Goal: Task Accomplishment & Management: Manage account settings

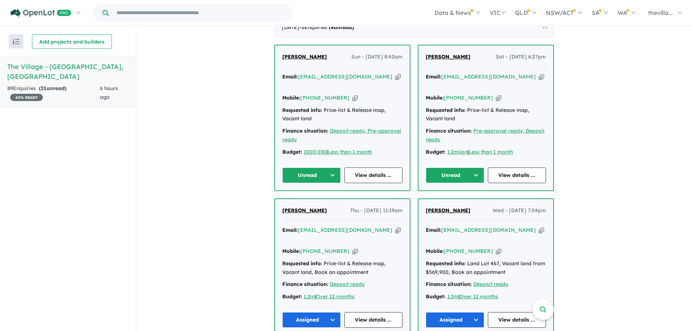
scroll to position [274, 0]
click at [332, 169] on button "Unread" at bounding box center [311, 175] width 58 height 16
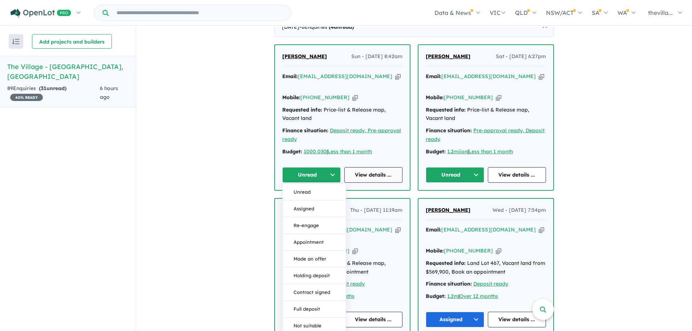
click at [371, 167] on link "View details ..." at bounding box center [373, 175] width 58 height 16
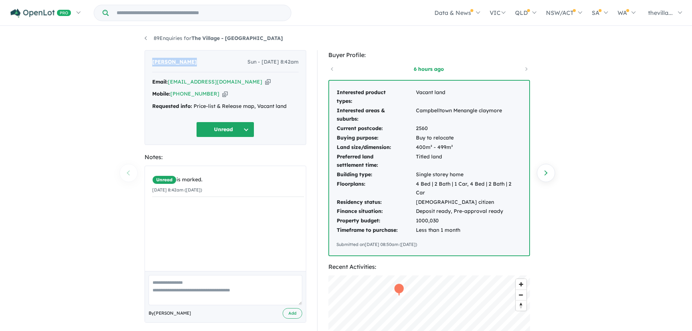
drag, startPoint x: 204, startPoint y: 62, endPoint x: 115, endPoint y: 70, distance: 89.3
click at [115, 70] on div "89 Enquiries for The Village - Menangle Previous enquiry Next enquiry [PERSON_N…" at bounding box center [346, 179] width 692 height 305
copy span "[PERSON_NAME]"
click at [222, 95] on icon "button" at bounding box center [224, 94] width 5 height 8
copy span "[PERSON_NAME]"
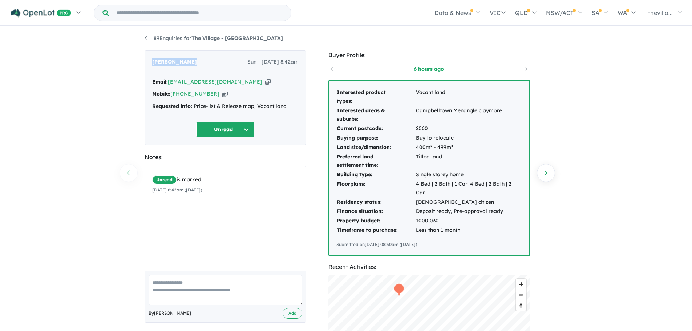
click at [265, 79] on icon "button" at bounding box center [267, 82] width 5 height 8
copy span "[PERSON_NAME]"
click at [249, 125] on button "Unread" at bounding box center [225, 130] width 58 height 16
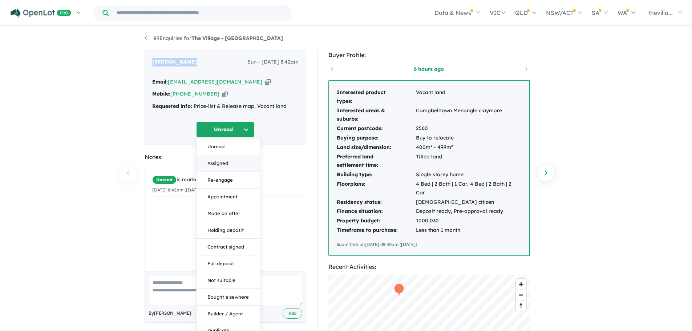
click at [231, 162] on button "Assigned" at bounding box center [228, 163] width 63 height 17
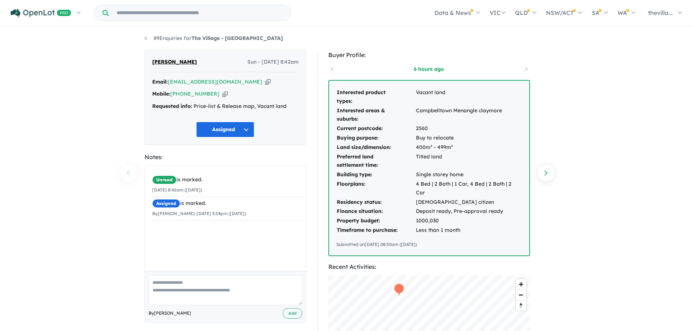
click at [142, 39] on div "89 Enquiries for The Village - Menangle Previous enquiry Next enquiry [PERSON_N…" at bounding box center [346, 179] width 414 height 305
click at [210, 39] on strong "The Village - [GEOGRAPHIC_DATA]" at bounding box center [237, 38] width 92 height 7
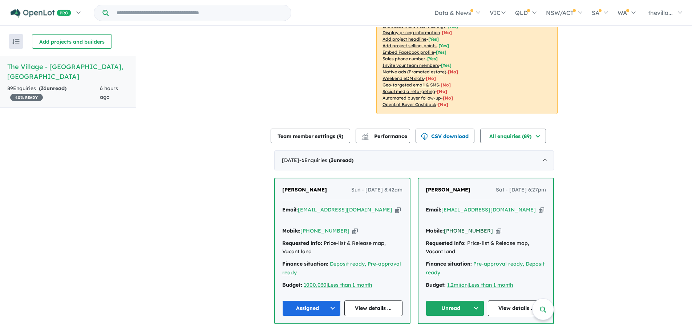
scroll to position [168, 0]
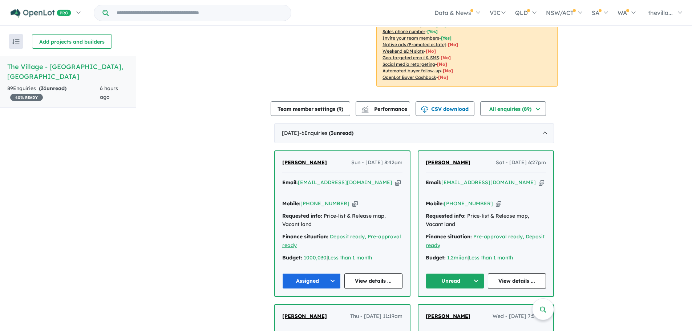
click at [449, 166] on link "[PERSON_NAME]" at bounding box center [448, 162] width 45 height 9
click at [472, 273] on button "Unread" at bounding box center [455, 281] width 58 height 16
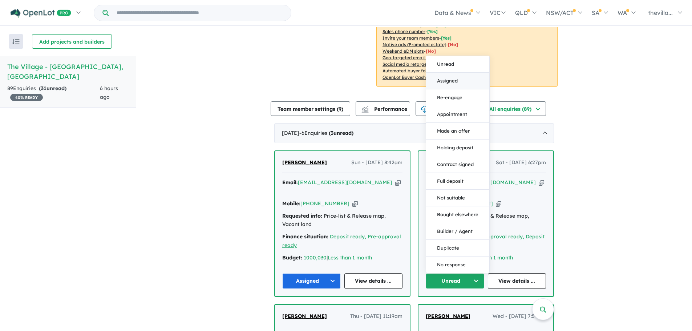
drag, startPoint x: 451, startPoint y: 75, endPoint x: 386, endPoint y: 38, distance: 74.2
click at [450, 75] on button "Assigned" at bounding box center [457, 81] width 63 height 17
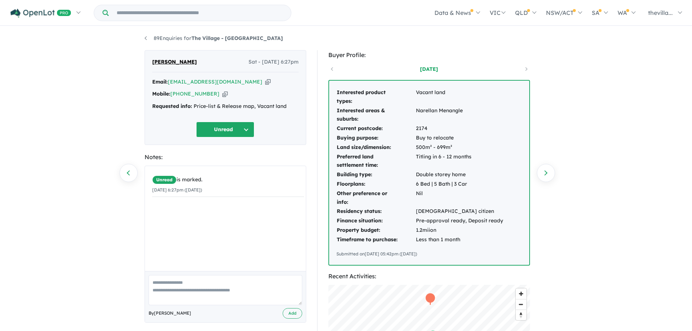
click at [222, 95] on icon "button" at bounding box center [224, 94] width 5 height 8
click at [265, 82] on icon "button" at bounding box center [267, 82] width 5 height 8
